Goal: Task Accomplishment & Management: Manage account settings

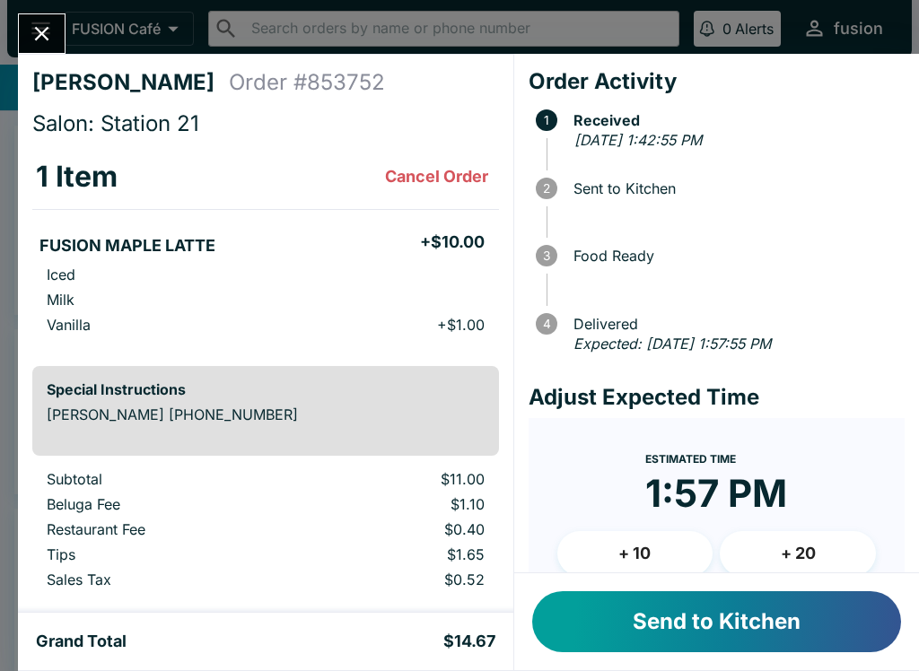
click at [636, 616] on button "Send to Kitchen" at bounding box center [716, 621] width 369 height 61
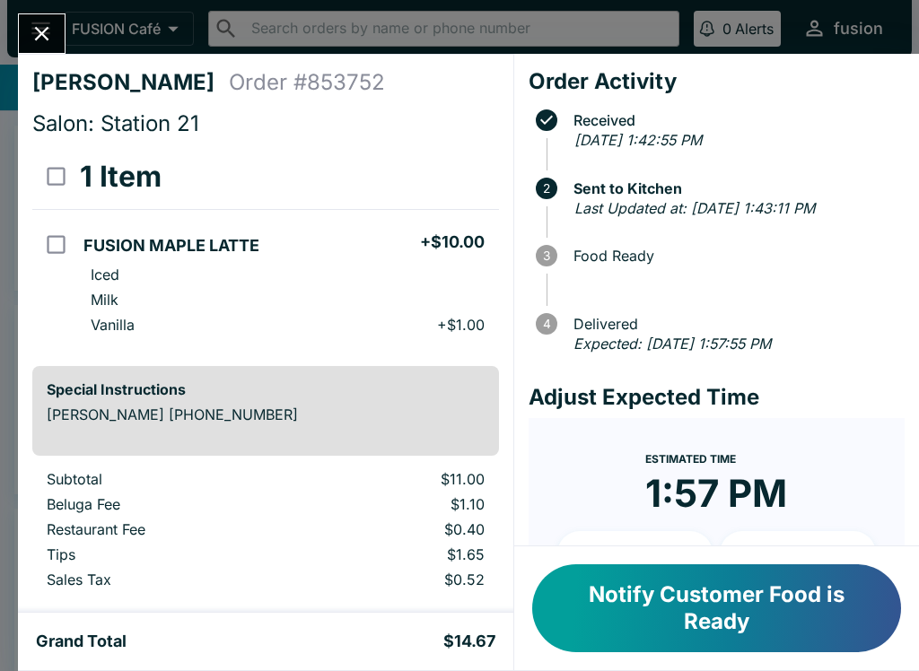
click at [643, 599] on button "Notify Customer Food is Ready" at bounding box center [716, 608] width 369 height 88
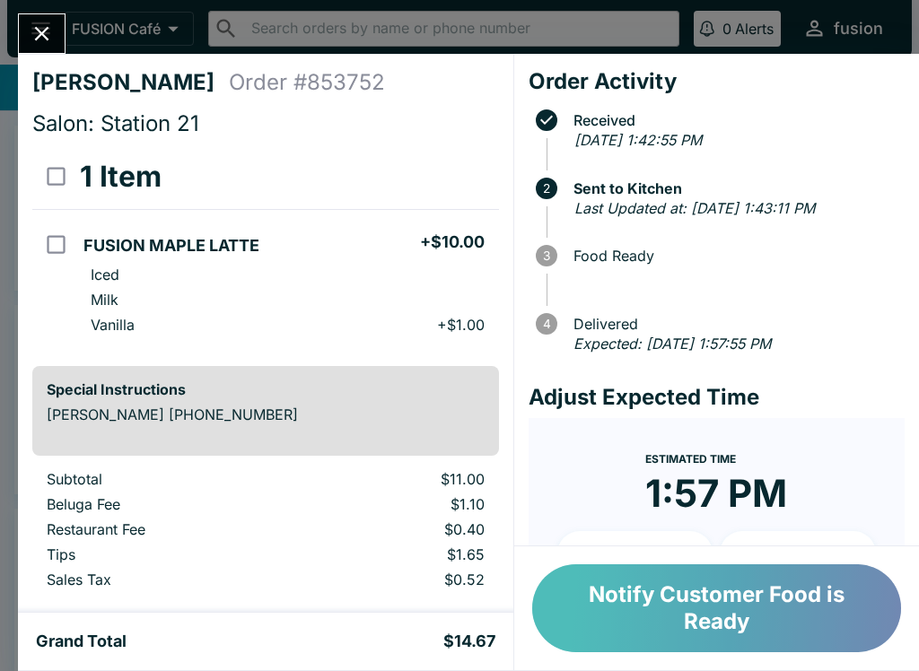
click at [864, 632] on button "Notify Customer Food is Ready" at bounding box center [716, 608] width 369 height 88
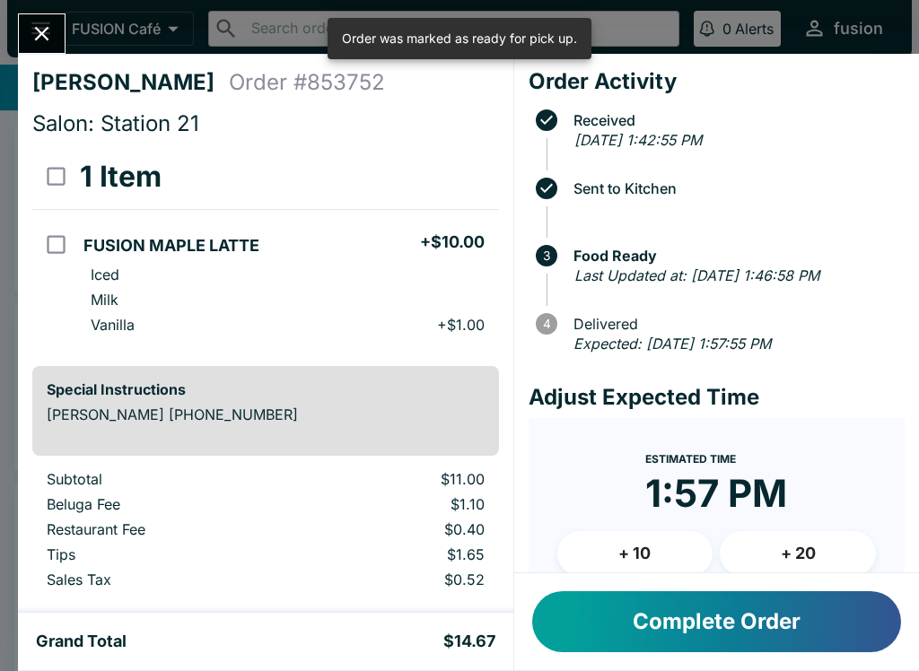
click at [744, 627] on button "Complete Order" at bounding box center [716, 621] width 369 height 61
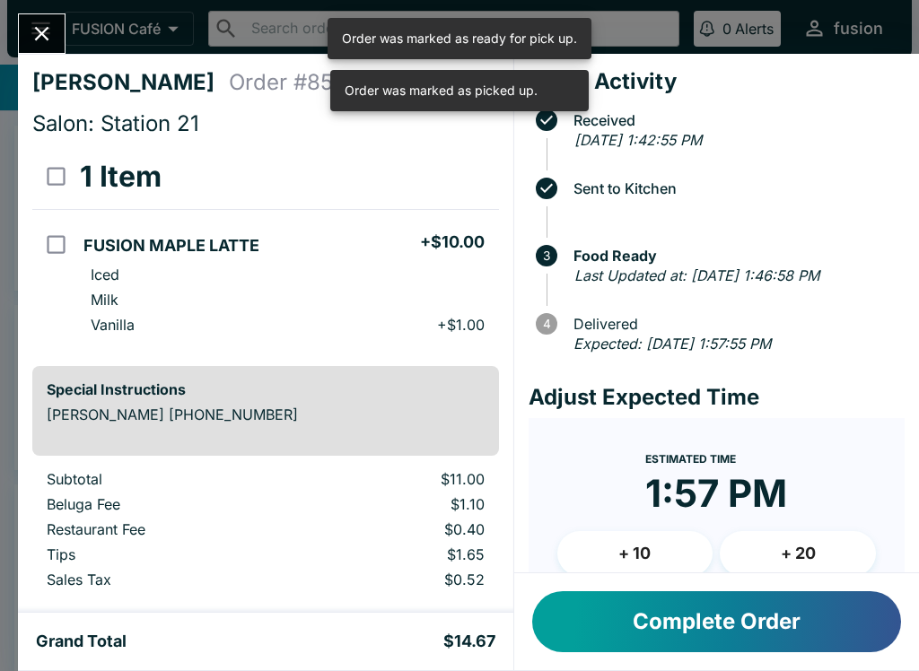
click at [55, 35] on button "Close" at bounding box center [42, 33] width 46 height 39
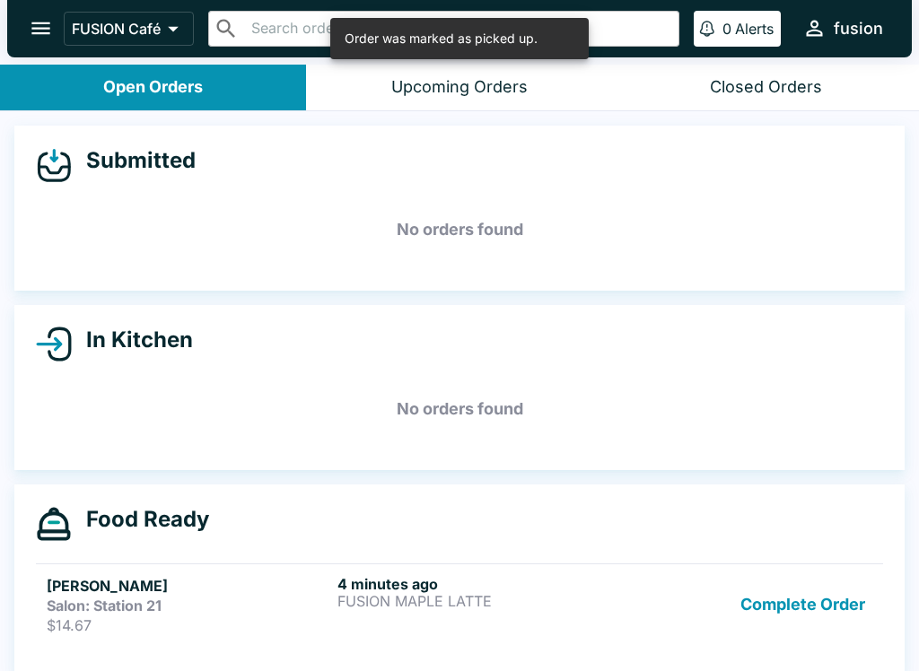
click at [802, 604] on button "Complete Order" at bounding box center [802, 604] width 139 height 59
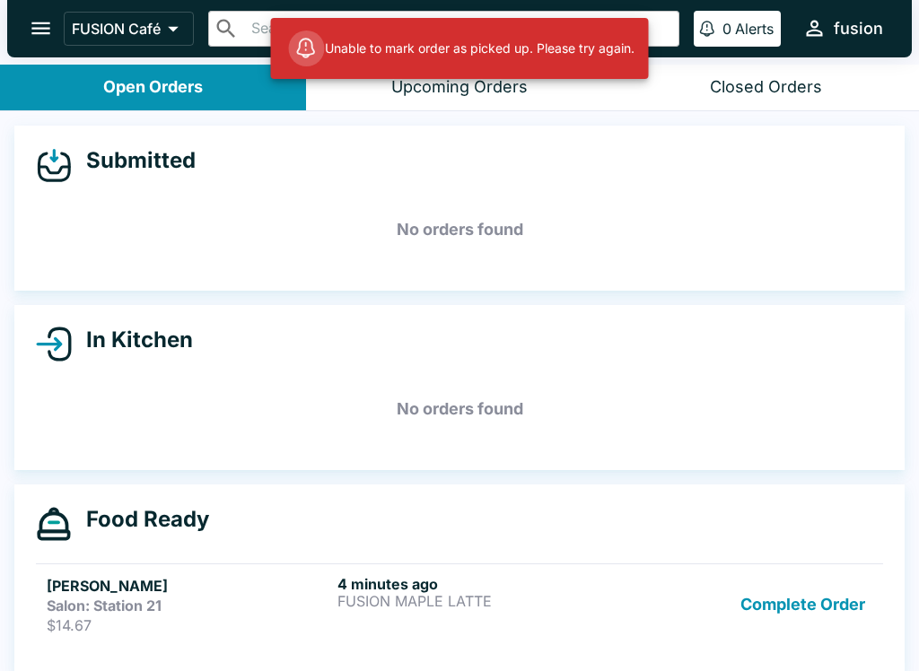
click at [664, 607] on div "Complete Order" at bounding box center [750, 604] width 243 height 59
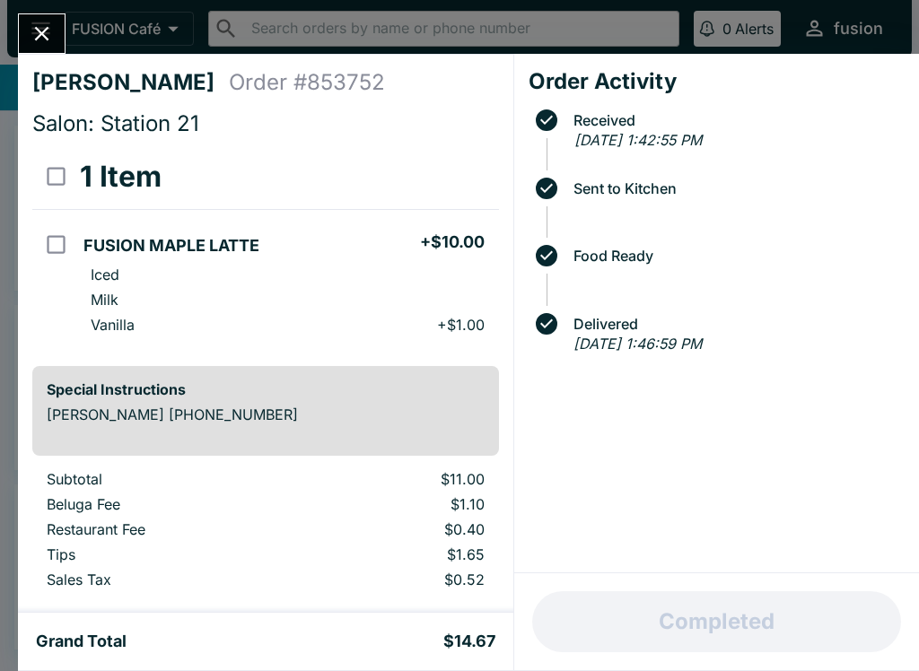
click at [49, 39] on icon "Close" at bounding box center [42, 34] width 24 height 24
